Goal: Information Seeking & Learning: Understand process/instructions

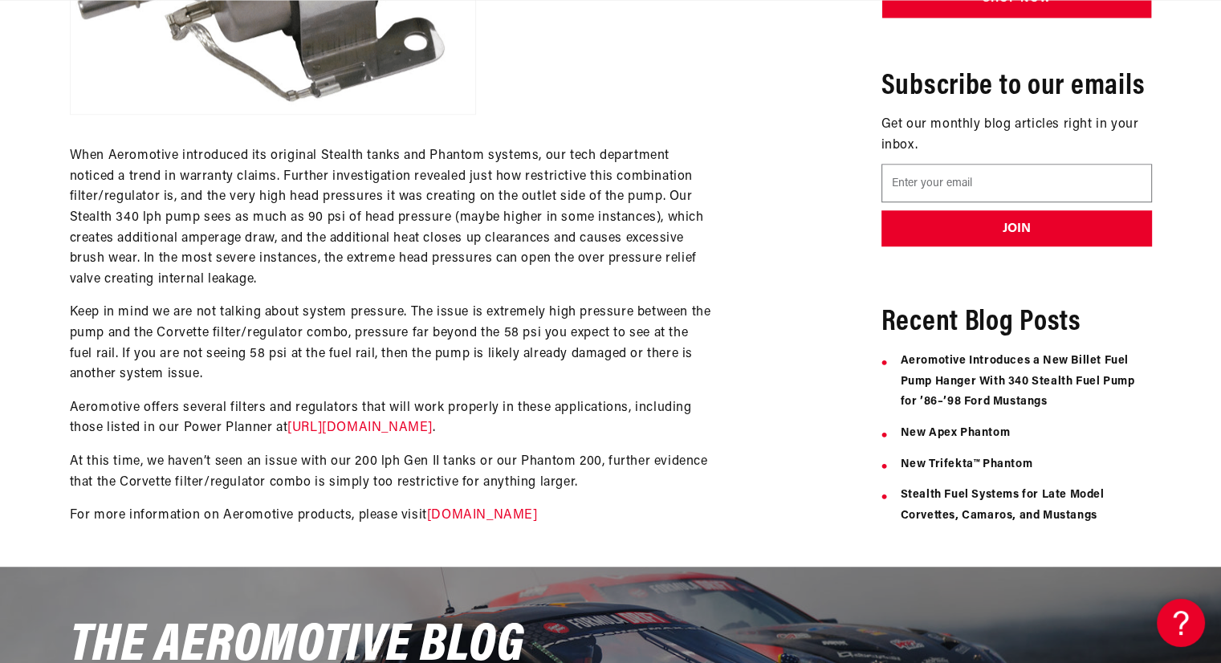
scroll to position [0, 911]
click at [433, 430] on link "[URL][DOMAIN_NAME]" at bounding box center [359, 428] width 145 height 13
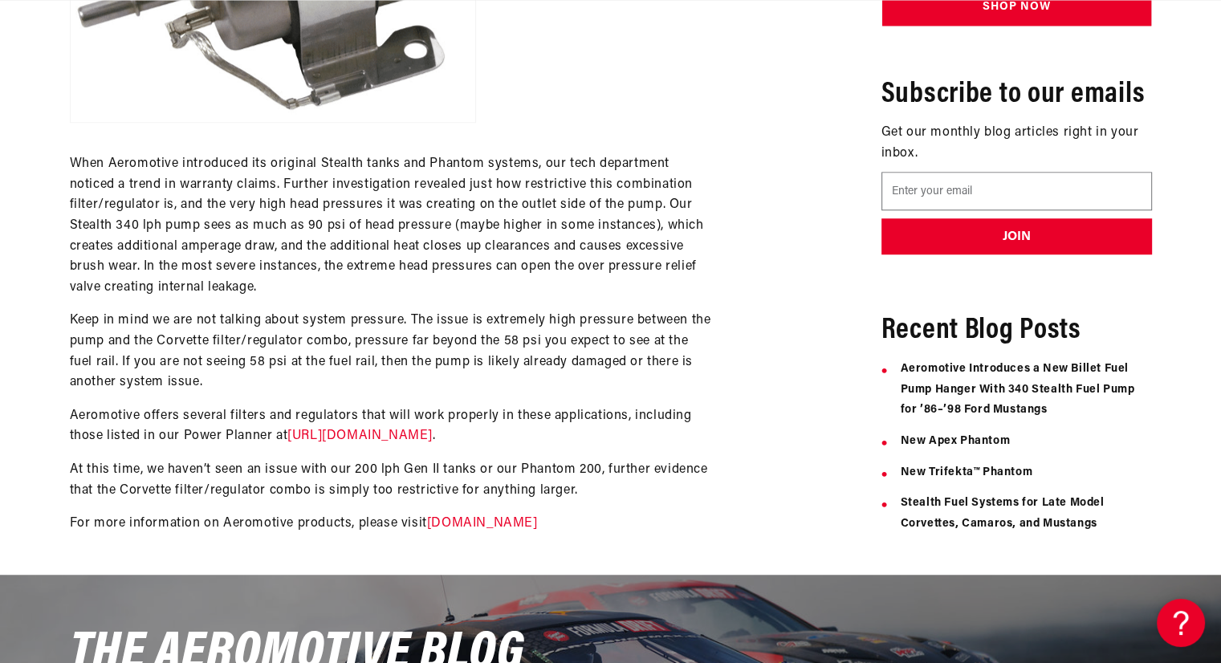
scroll to position [1285, 0]
